Goal: Task Accomplishment & Management: Use online tool/utility

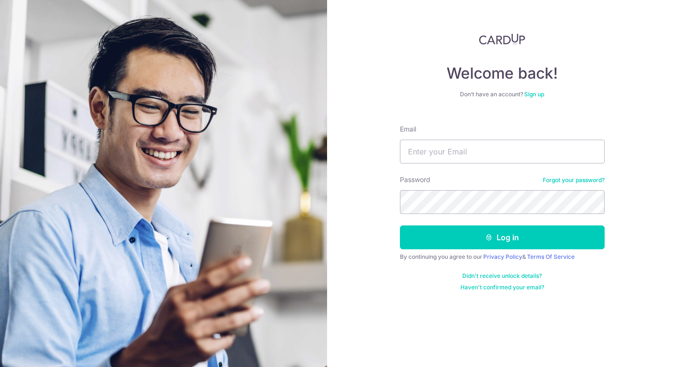
type input "info@uiss.com.sg"
click at [502, 237] on button "Log in" at bounding box center [502, 237] width 205 height 24
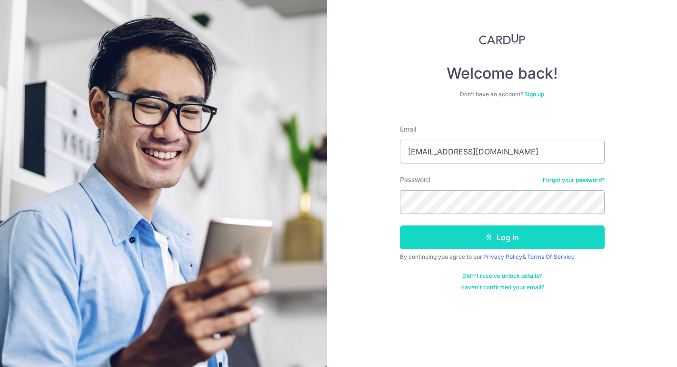
click at [514, 236] on button "Log in" at bounding box center [502, 237] width 205 height 24
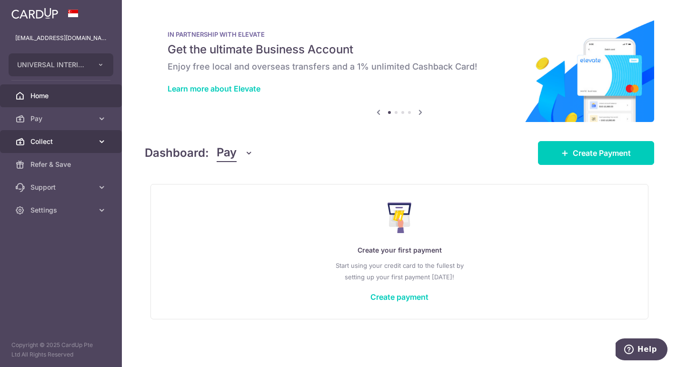
click at [76, 143] on span "Collect" at bounding box center [61, 142] width 63 height 10
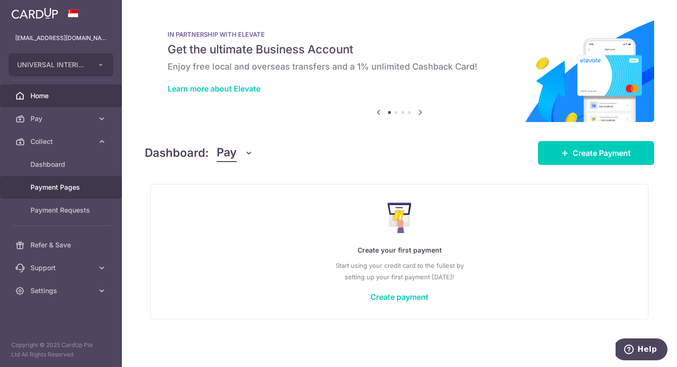
click at [74, 194] on link "Payment Pages" at bounding box center [61, 187] width 122 height 23
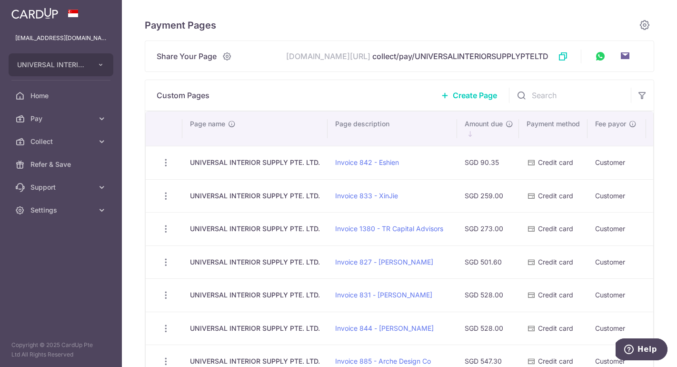
click at [443, 98] on icon at bounding box center [446, 95] width 8 height 8
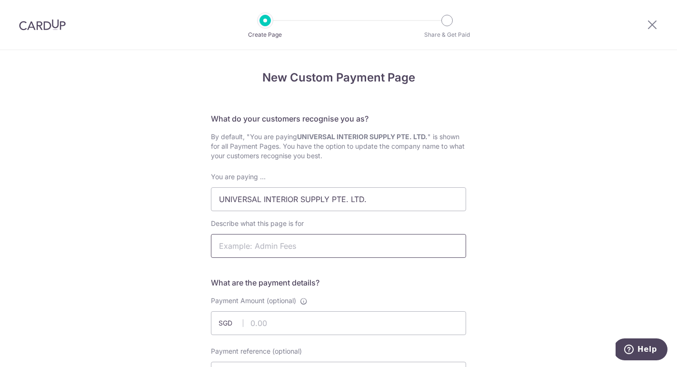
click at [295, 244] on input "Describe what this page is for" at bounding box center [338, 246] width 255 height 24
type input "Invoice 1466 - Inerre Interior"
click at [303, 325] on input "Payment Amount (optional)" at bounding box center [338, 323] width 255 height 24
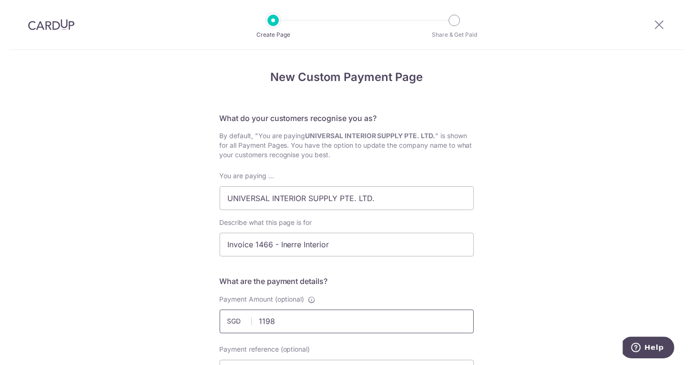
scroll to position [187, 0]
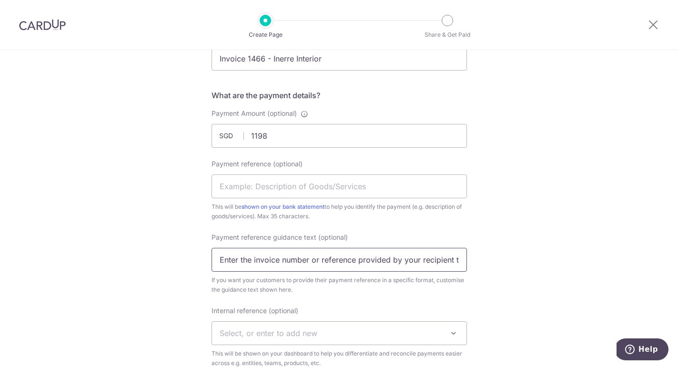
type input "1198.00"
click at [257, 262] on input "Enter the invoice number or reference provided by your recipient to help them i…" at bounding box center [339, 260] width 255 height 24
click at [217, 261] on input "Invoice 1466" at bounding box center [339, 260] width 255 height 24
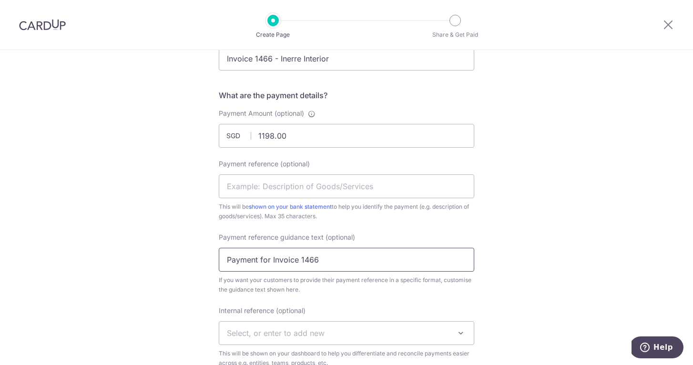
drag, startPoint x: 268, startPoint y: 258, endPoint x: 203, endPoint y: 251, distance: 65.2
click at [203, 251] on div "New Custom Payment Page What do your customers recognise you as? By default, "Y…" at bounding box center [346, 259] width 693 height 793
drag, startPoint x: 215, startPoint y: 245, endPoint x: 108, endPoint y: 241, distance: 107.3
click at [108, 241] on div "New Custom Payment Page What do your customers recognise you as? By default, "Y…" at bounding box center [346, 259] width 693 height 793
type input "Payment for Invoice 1466"
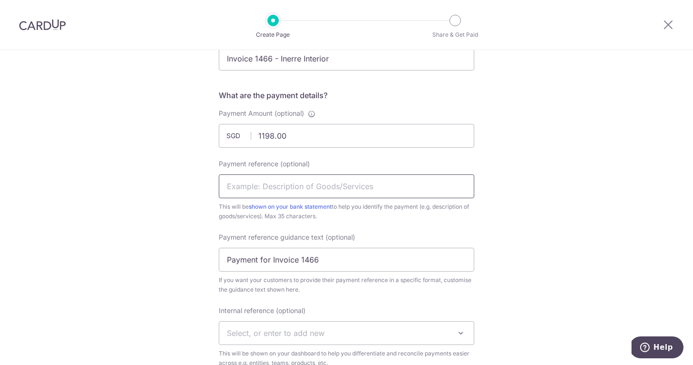
click at [312, 190] on input "Payment reference (optional)" at bounding box center [346, 186] width 255 height 24
paste input "Payment for Invoice 1466"
type input "Payment for Invoice 1466"
drag, startPoint x: 270, startPoint y: 259, endPoint x: 200, endPoint y: 250, distance: 70.1
click at [200, 250] on div "New Custom Payment Page What do your customers recognise you as? By default, "Y…" at bounding box center [346, 259] width 693 height 793
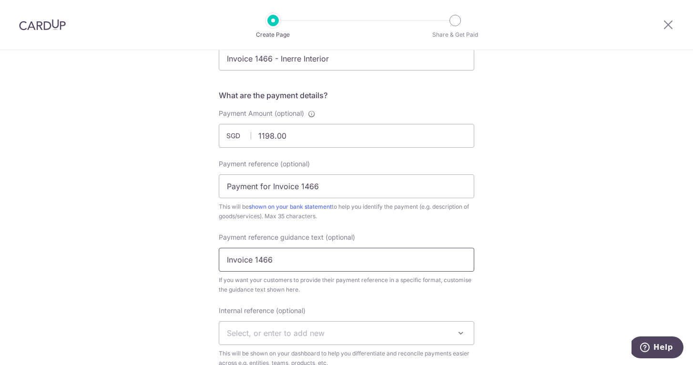
type input "Invoice 1466"
click at [577, 269] on div "New Custom Payment Page What do your customers recognise you as? By default, "Y…" at bounding box center [346, 259] width 693 height 793
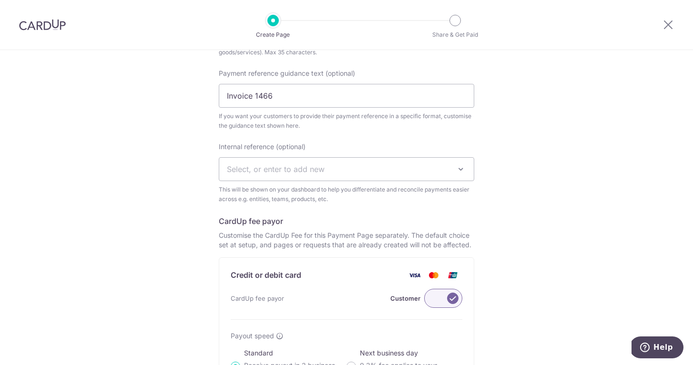
scroll to position [409, 0]
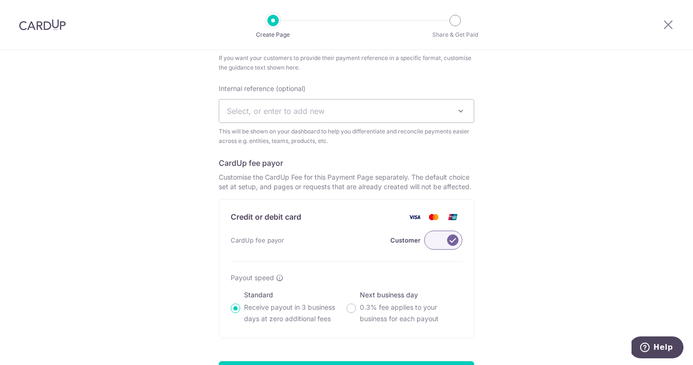
click at [452, 243] on label at bounding box center [443, 240] width 38 height 19
click at [0, 0] on input "Customer" at bounding box center [0, 0] width 0 height 0
click at [432, 243] on label at bounding box center [443, 240] width 38 height 19
click at [0, 0] on input "Me" at bounding box center [0, 0] width 0 height 0
click at [528, 266] on div "New Custom Payment Page What do your customers recognise you as? By default, "Y…" at bounding box center [346, 37] width 693 height 793
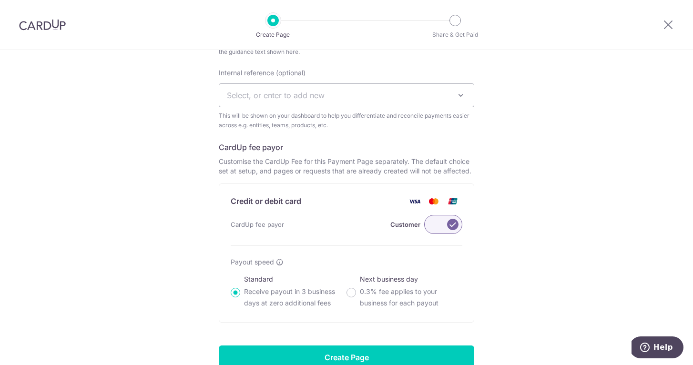
scroll to position [455, 0]
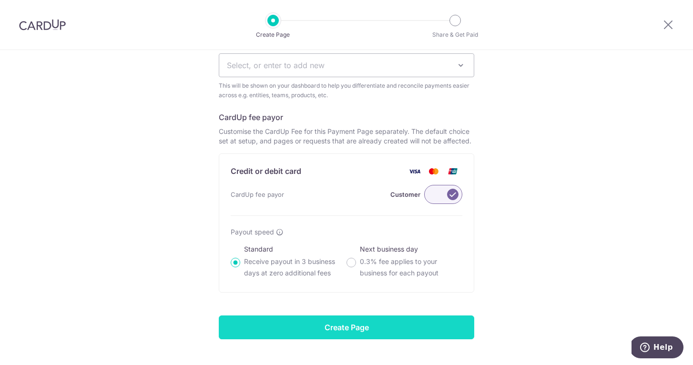
click at [382, 333] on input "Create Page" at bounding box center [346, 327] width 255 height 24
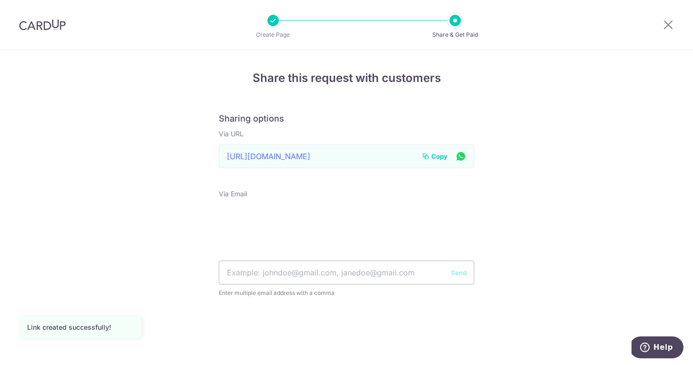
click at [435, 158] on span "Copy" at bounding box center [439, 156] width 16 height 10
